Goal: Navigation & Orientation: Find specific page/section

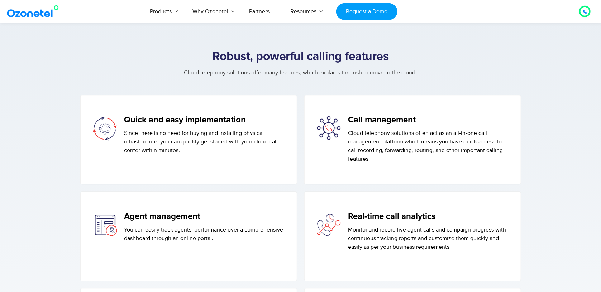
scroll to position [785, 0]
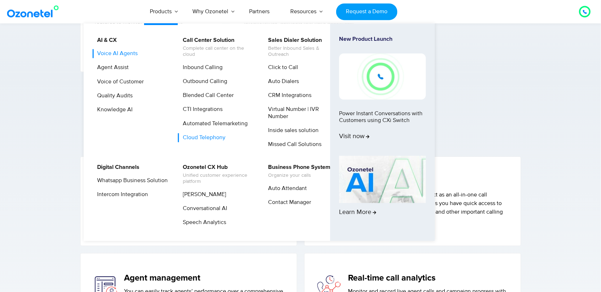
click at [117, 54] on link "Voice AI Agents" at bounding box center [116, 53] width 46 height 9
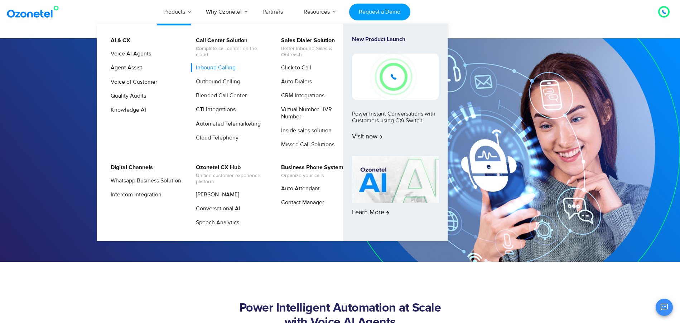
click at [208, 69] on link "Inbound Calling" at bounding box center [213, 67] width 45 height 9
